Goal: Transaction & Acquisition: Obtain resource

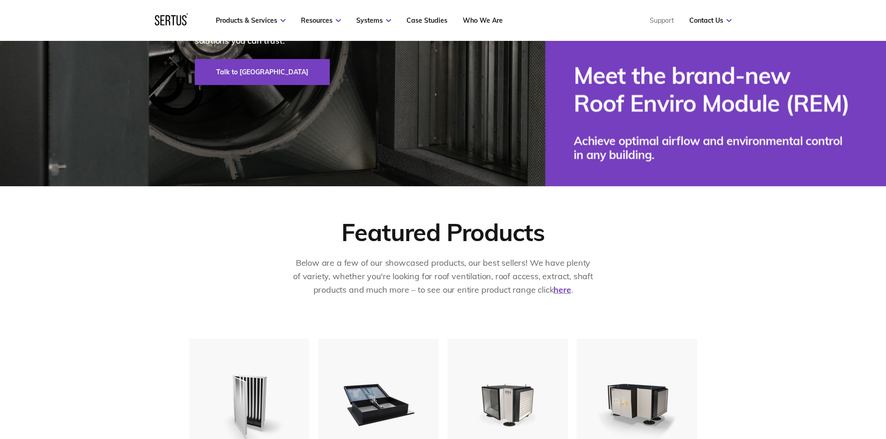
scroll to position [465, 0]
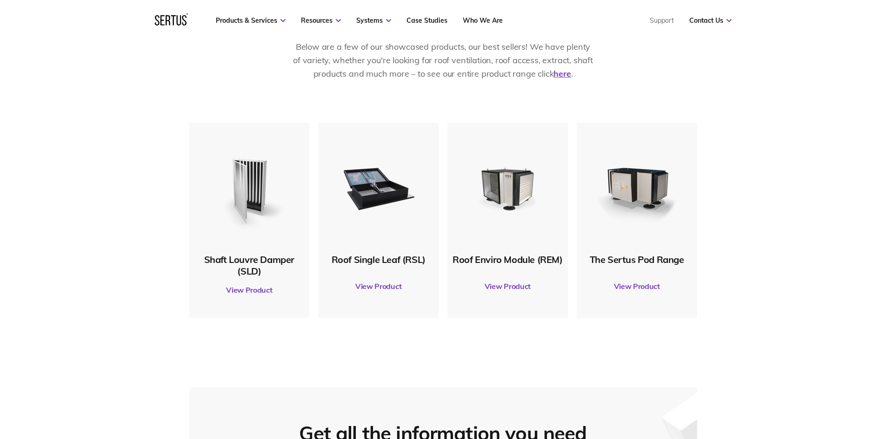
click at [253, 286] on link "View Product" at bounding box center [249, 290] width 111 height 26
click at [757, 206] on div "Shaft Louvre Damper (SLD) View Product Roof Single Leaf (RSL) View Product Roof…" at bounding box center [443, 238] width 886 height 230
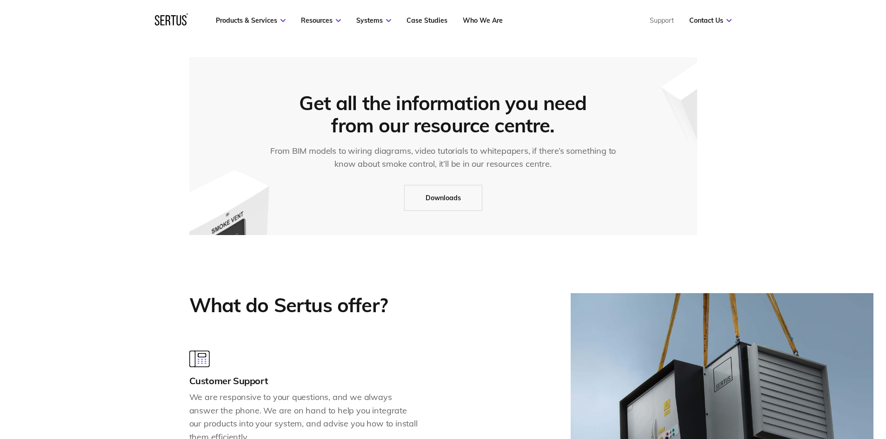
scroll to position [790, 0]
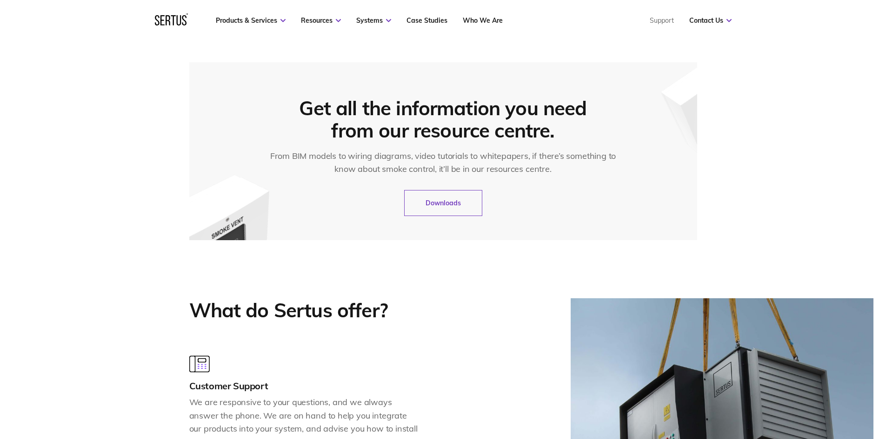
click at [471, 206] on link "Downloads" at bounding box center [443, 203] width 78 height 26
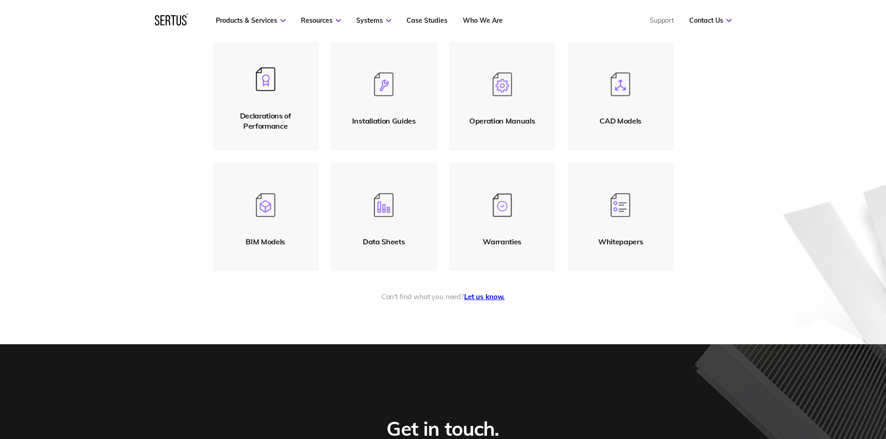
scroll to position [186, 0]
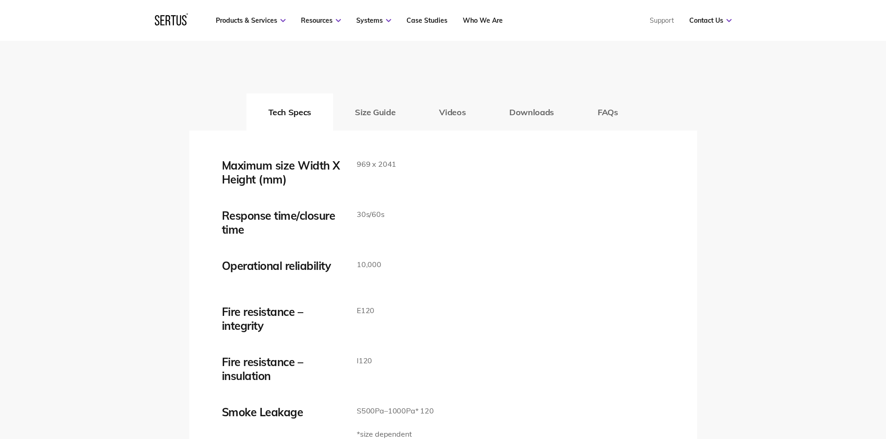
scroll to position [1488, 0]
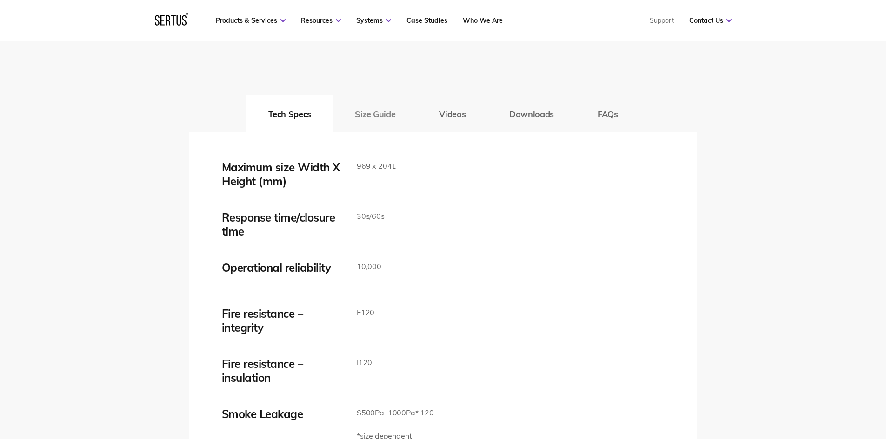
click at [394, 111] on button "Size Guide" at bounding box center [375, 113] width 84 height 37
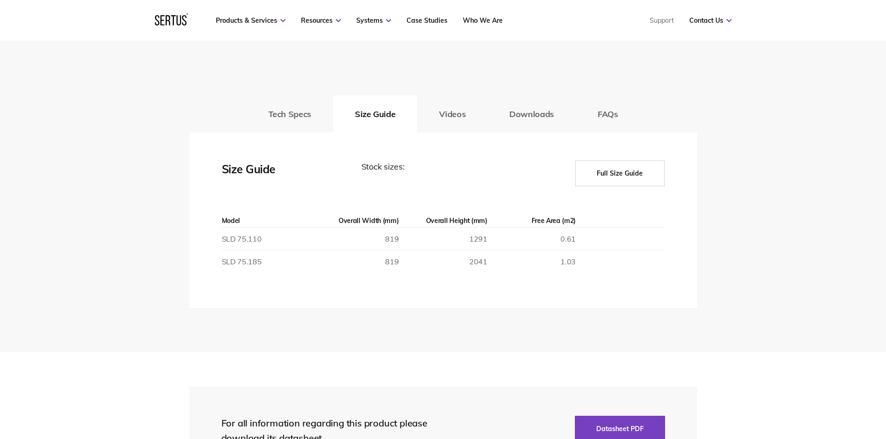
click at [637, 171] on button "Full Size Guide" at bounding box center [619, 173] width 89 height 26
click at [618, 175] on button "Full Size Guide" at bounding box center [619, 173] width 89 height 26
click at [432, 112] on button "Videos" at bounding box center [452, 113] width 70 height 37
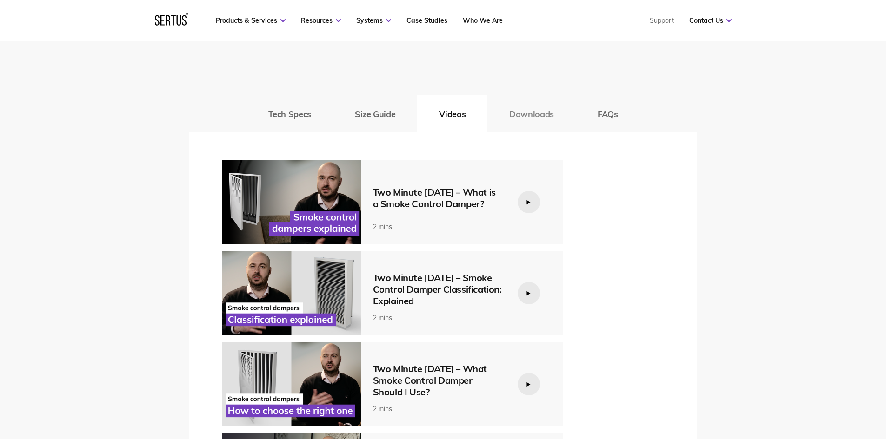
click at [519, 119] on button "Downloads" at bounding box center [531, 113] width 88 height 37
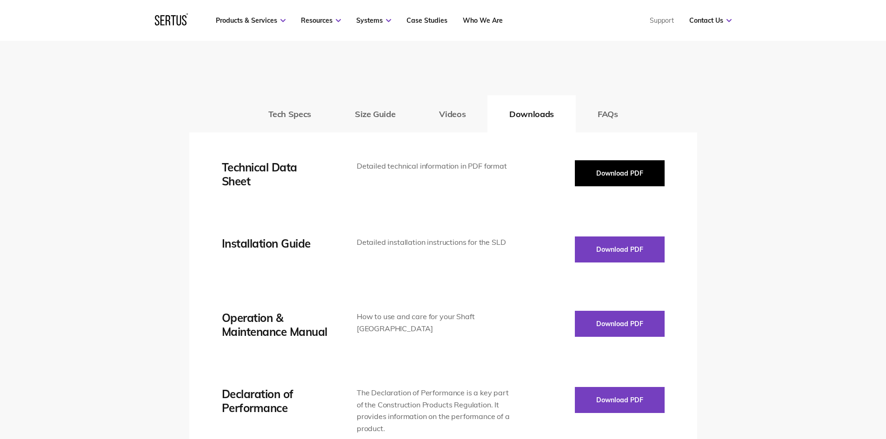
click at [588, 168] on button "Download PDF" at bounding box center [620, 173] width 90 height 26
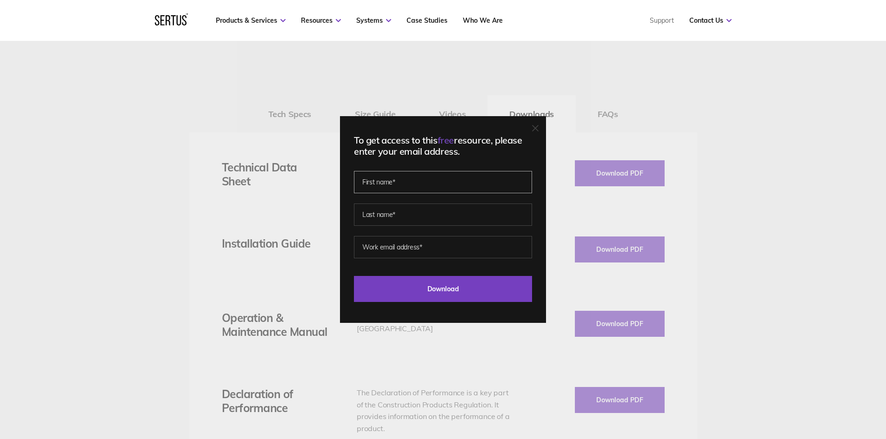
click at [446, 179] on input "text" at bounding box center [443, 182] width 178 height 22
type input "[PERSON_NAME]"
click at [404, 219] on input "text" at bounding box center [443, 215] width 178 height 22
type input "[PERSON_NAME]"
click at [402, 247] on input "email" at bounding box center [443, 247] width 178 height 22
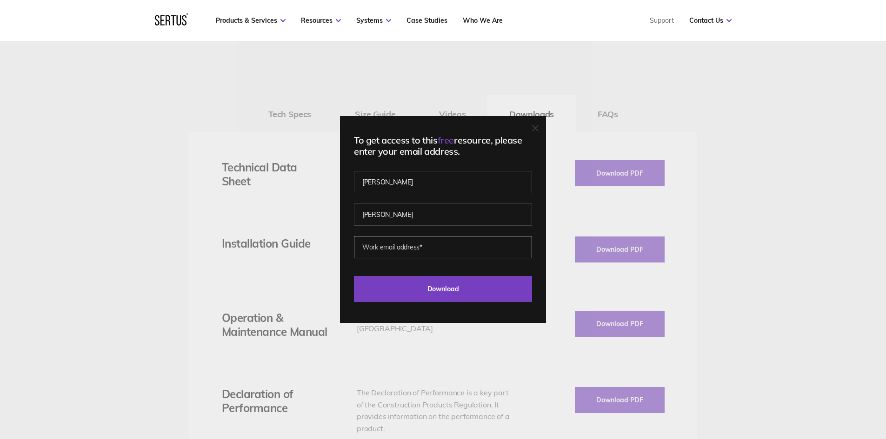
type input "harry.newman@bouygues-uk.com"
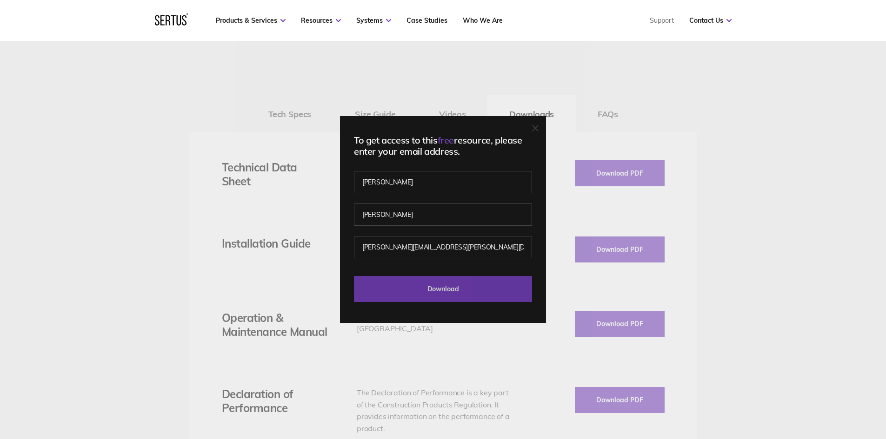
click at [412, 300] on input "Download" at bounding box center [443, 289] width 178 height 26
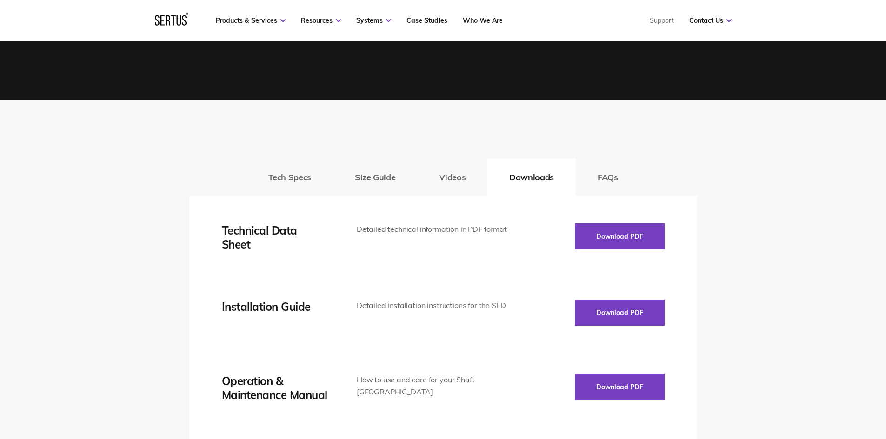
scroll to position [1395, 0]
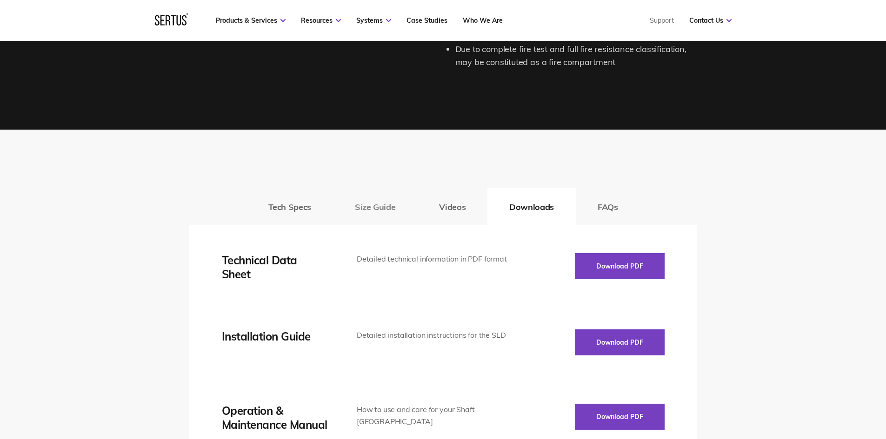
click at [379, 208] on button "Size Guide" at bounding box center [375, 206] width 84 height 37
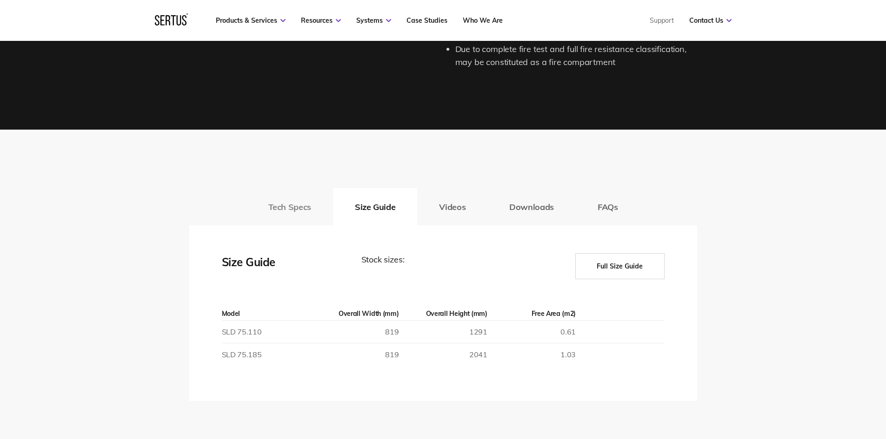
click at [293, 200] on button "Tech Specs" at bounding box center [289, 206] width 86 height 37
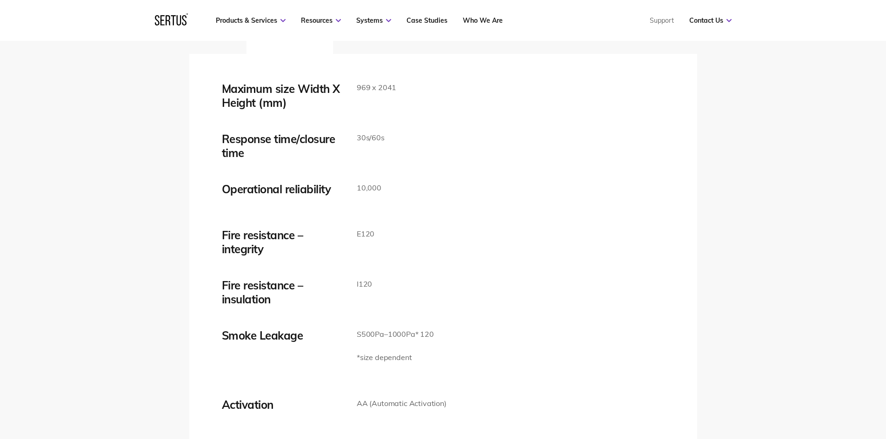
scroll to position [1488, 0]
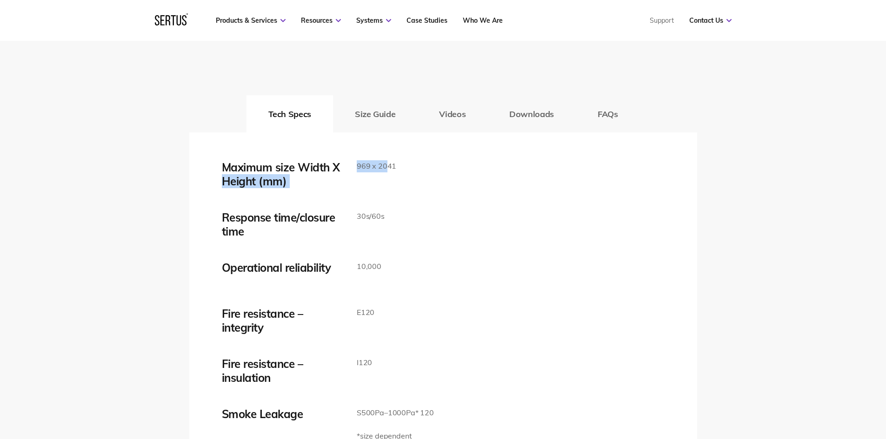
drag, startPoint x: 353, startPoint y: 164, endPoint x: 391, endPoint y: 171, distance: 38.3
click at [390, 170] on div "Maximum size Width X Height (mm) 969 x 2041" at bounding box center [443, 174] width 443 height 28
click at [406, 174] on div "Maximum size Width X Height (mm) 969 x 2041" at bounding box center [443, 174] width 443 height 28
click at [531, 115] on button "Downloads" at bounding box center [531, 113] width 88 height 37
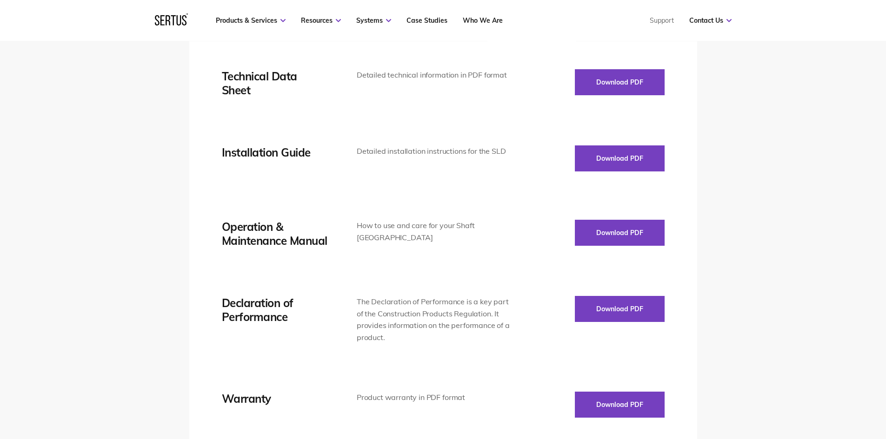
scroll to position [1581, 0]
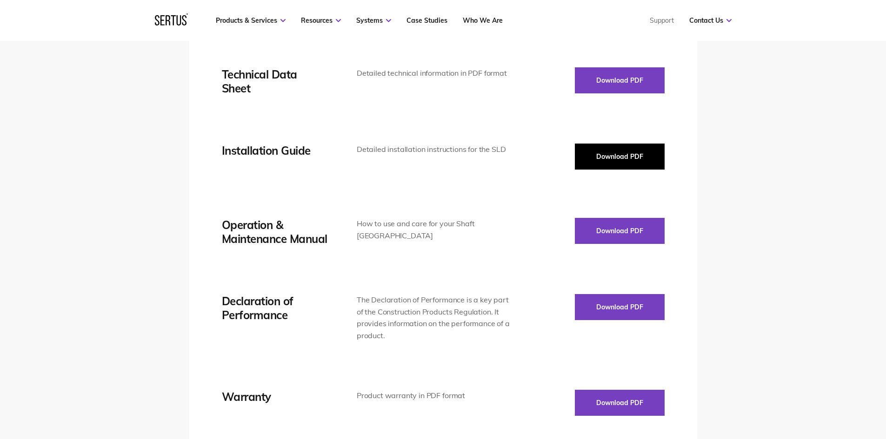
click at [615, 157] on button "Download PDF" at bounding box center [620, 157] width 90 height 26
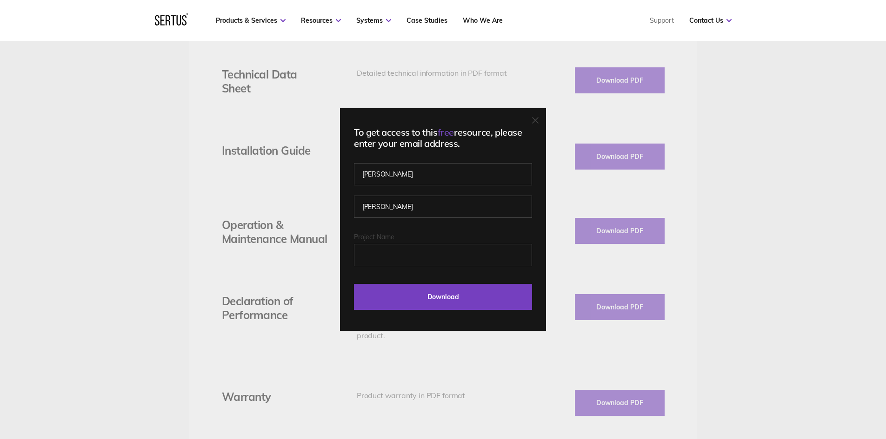
click at [535, 122] on div "To get access to this free resource, please enter your email address. Harry New…" at bounding box center [443, 219] width 206 height 223
click at [538, 118] on icon at bounding box center [535, 120] width 7 height 7
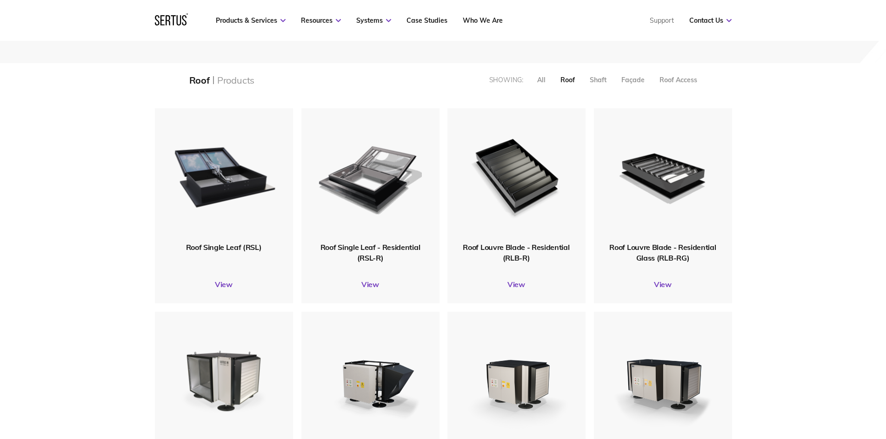
scroll to position [821, 591]
click at [523, 283] on link "View" at bounding box center [516, 284] width 138 height 9
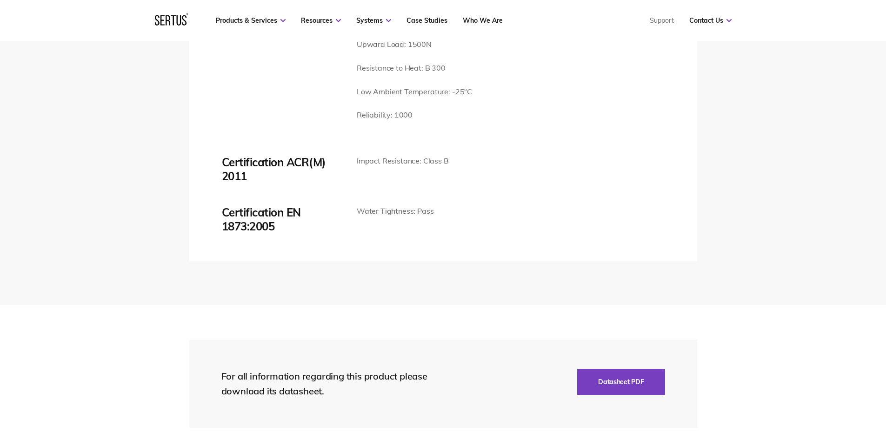
scroll to position [1906, 0]
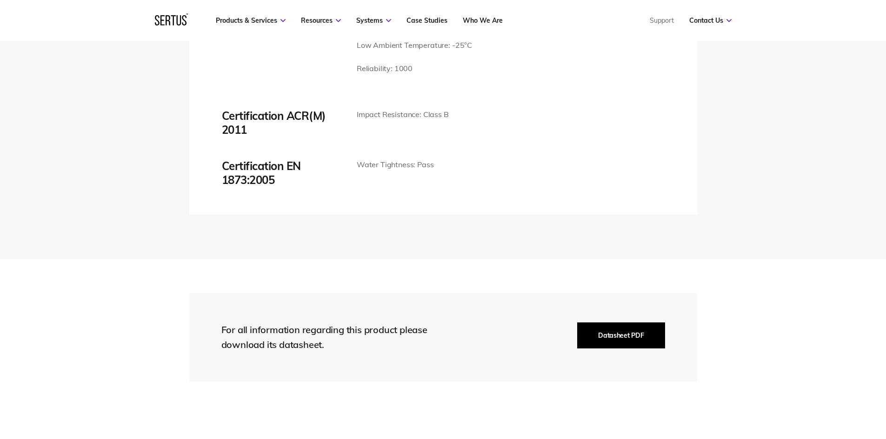
click at [601, 338] on button "Datasheet PDF" at bounding box center [620, 336] width 87 height 26
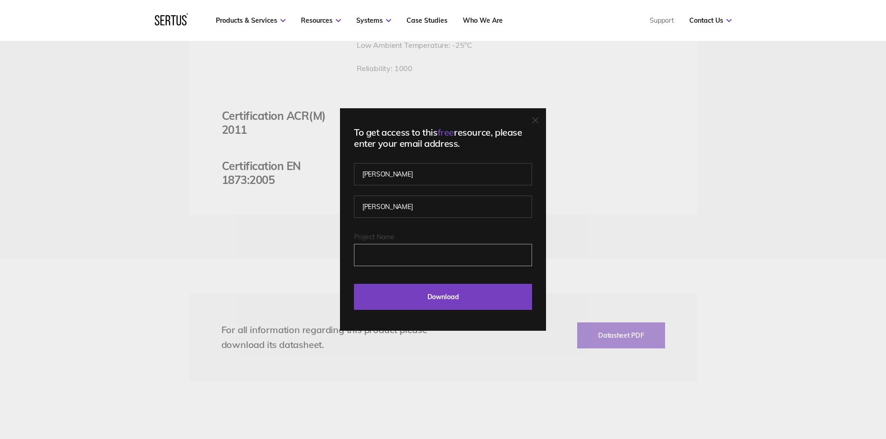
click at [451, 248] on input "Project Name" at bounding box center [443, 255] width 178 height 22
type input "h"
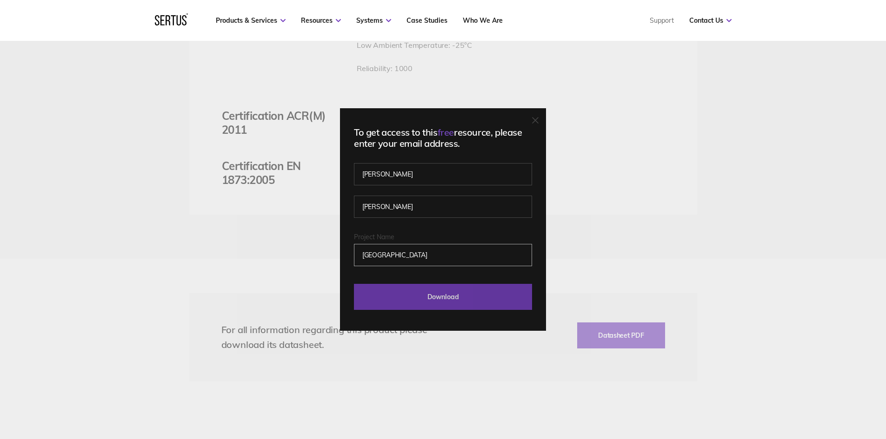
type input "Oriel Moorfields Eye Hospital"
click at [465, 303] on input "Download" at bounding box center [443, 297] width 178 height 26
